Goal: Check status: Check status

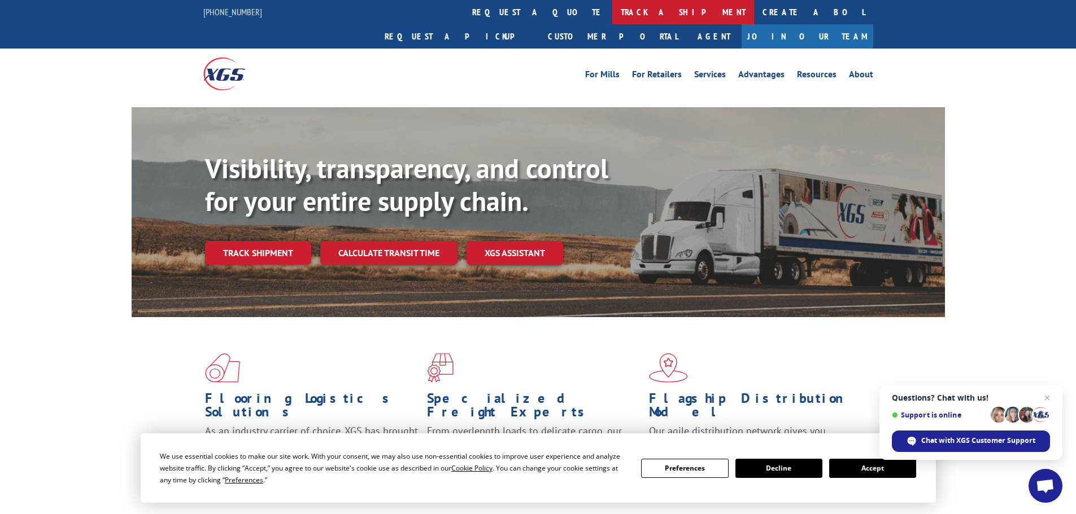
click at [612, 14] on link "track a shipment" at bounding box center [683, 12] width 142 height 24
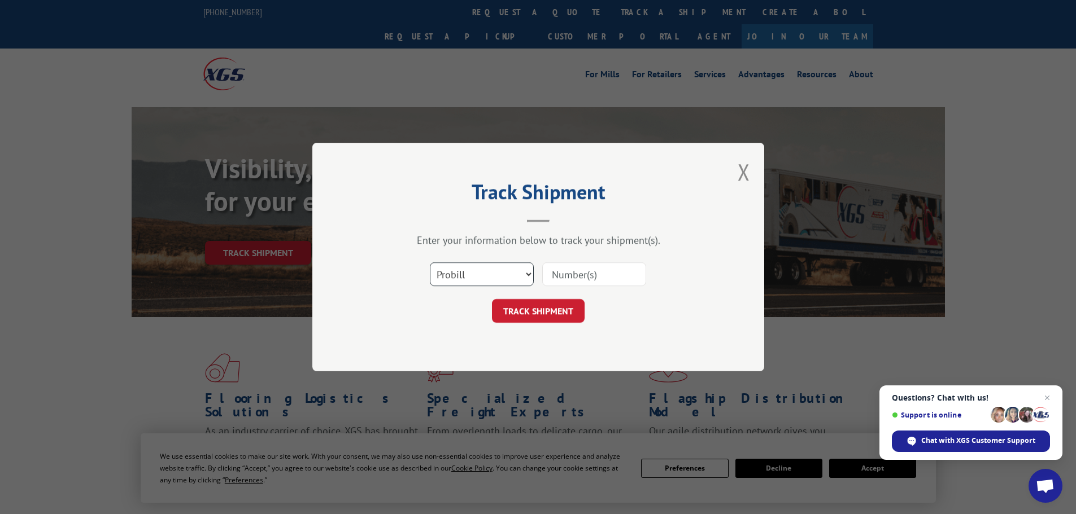
click at [518, 277] on select "Select category... Probill BOL PO" at bounding box center [482, 275] width 104 height 24
select select "bol"
click at [430, 263] on select "Select category... Probill BOL PO" at bounding box center [482, 275] width 104 height 24
click at [613, 281] on input at bounding box center [594, 275] width 104 height 24
click at [571, 273] on input at bounding box center [594, 275] width 104 height 24
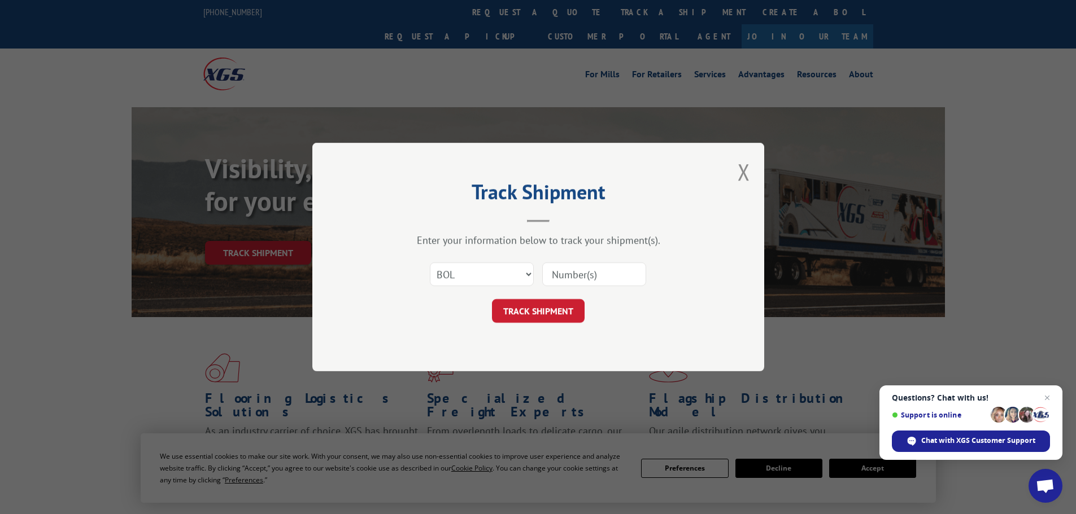
paste input "7080172"
type input "7080172"
click at [565, 313] on button "TRACK SHIPMENT" at bounding box center [538, 311] width 93 height 24
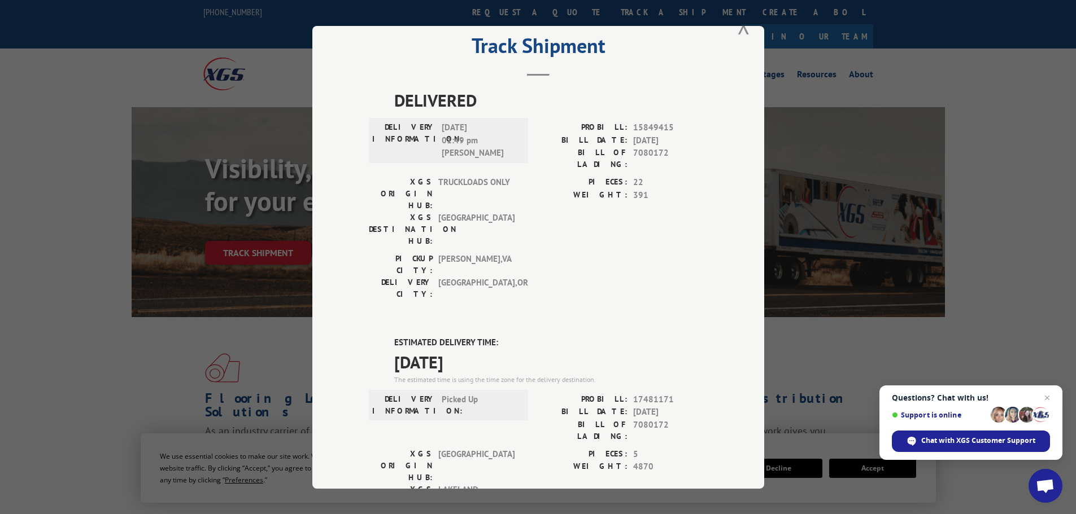
scroll to position [56, 0]
